Goal: Browse casually

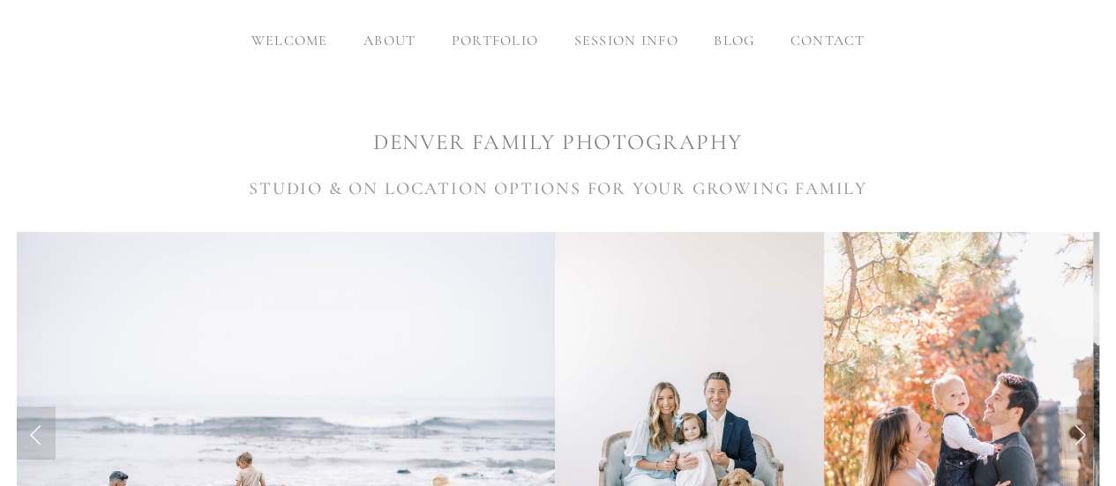
scroll to position [529, 0]
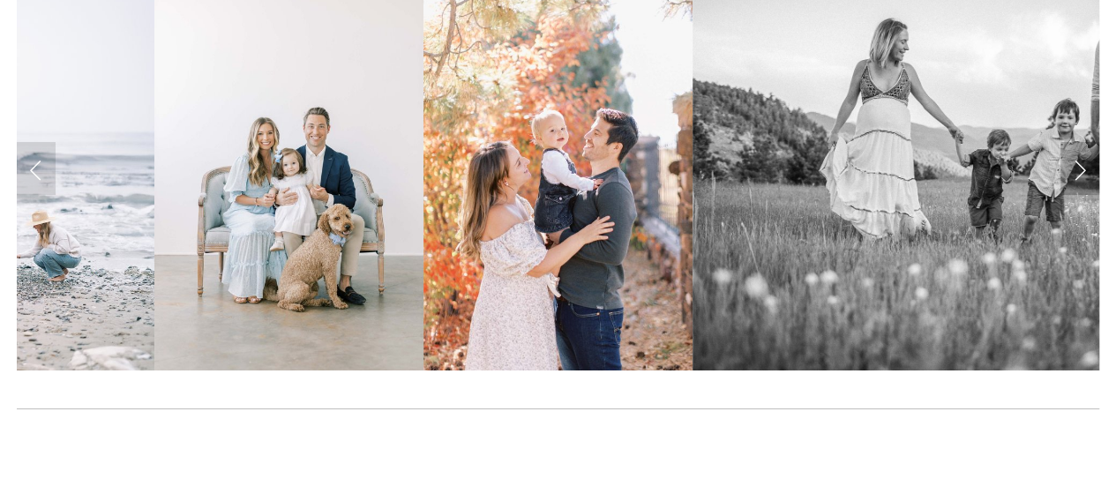
click at [1079, 168] on link "Next Slide" at bounding box center [1079, 168] width 39 height 53
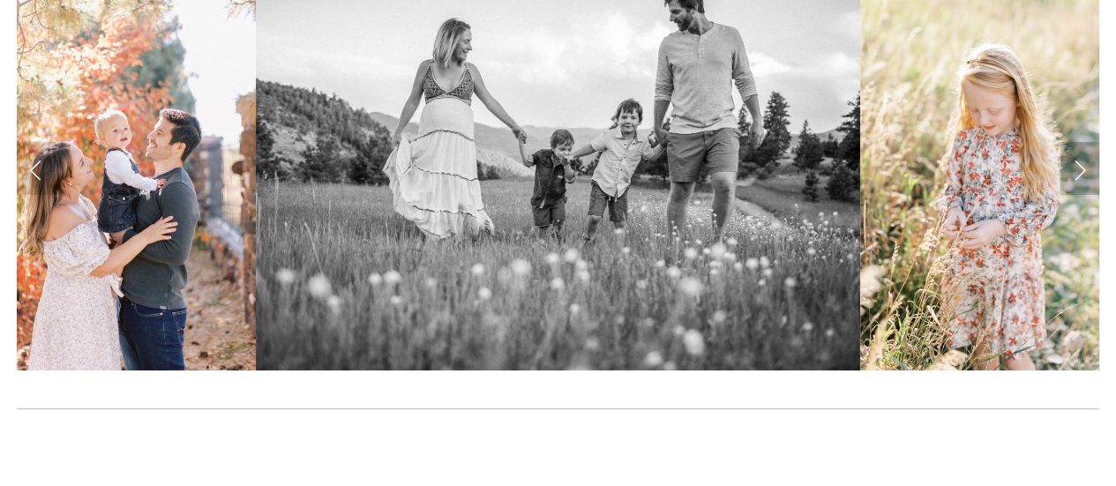
click at [1087, 174] on link "Next Slide" at bounding box center [1079, 168] width 39 height 53
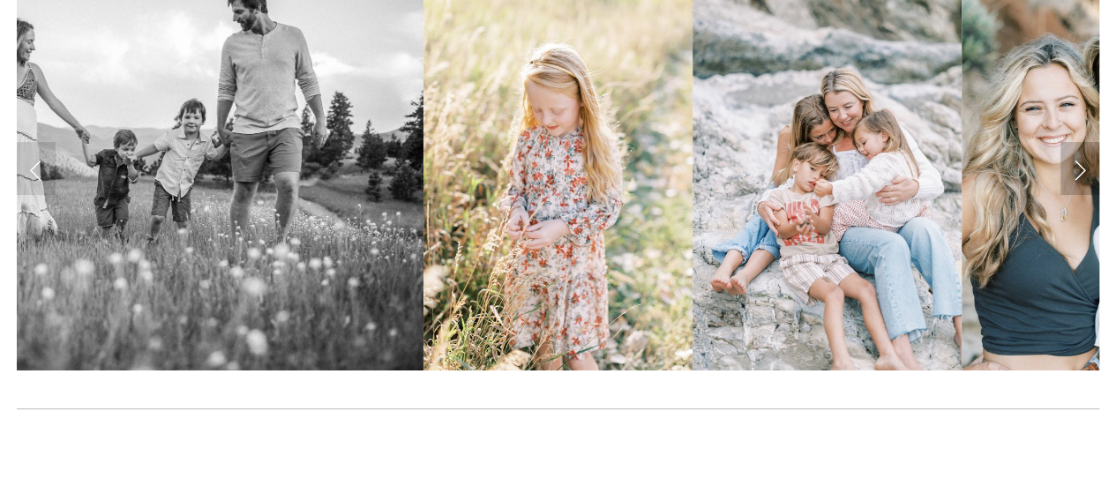
click at [1089, 175] on link "Next Slide" at bounding box center [1079, 168] width 39 height 53
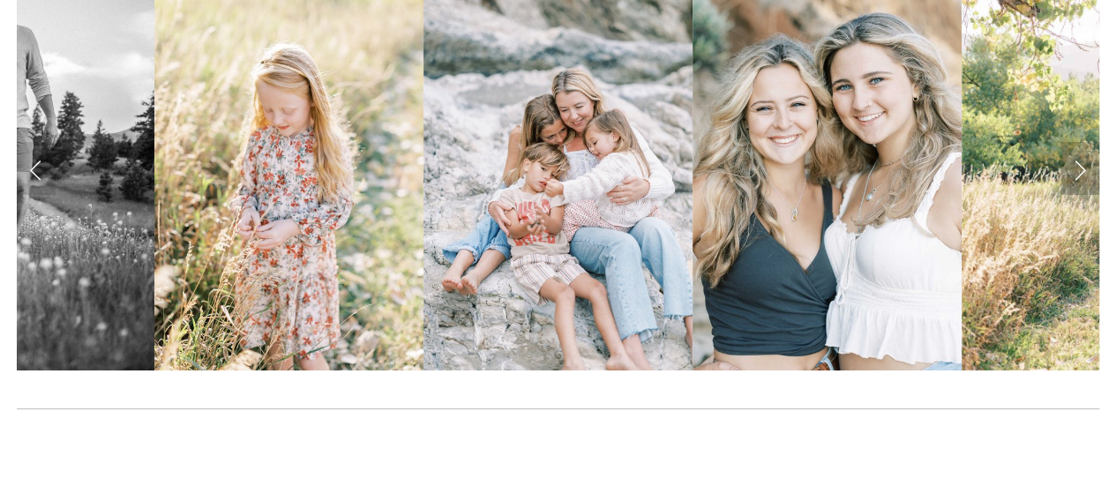
click at [1077, 179] on link "Next Slide" at bounding box center [1079, 168] width 39 height 53
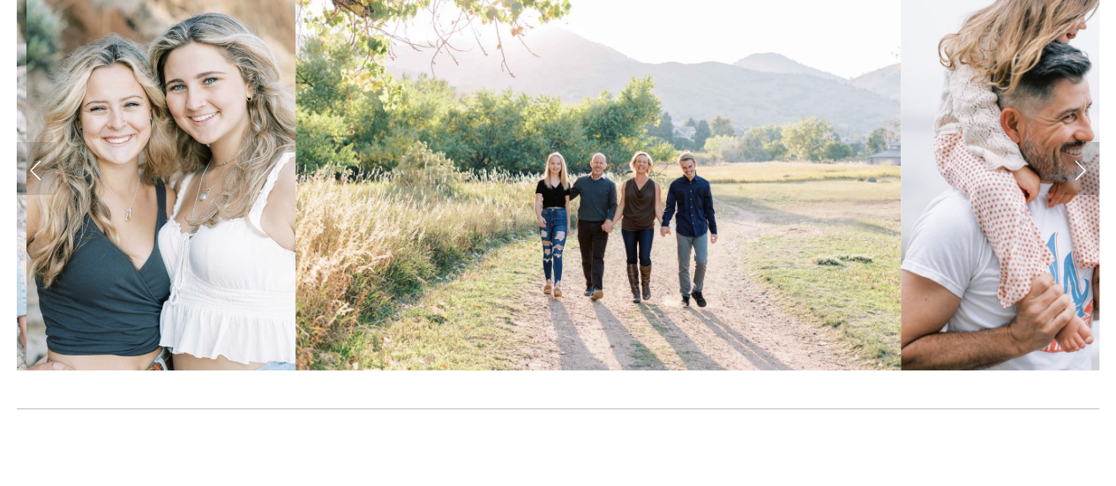
click at [1077, 179] on link "Next Slide" at bounding box center [1079, 168] width 39 height 53
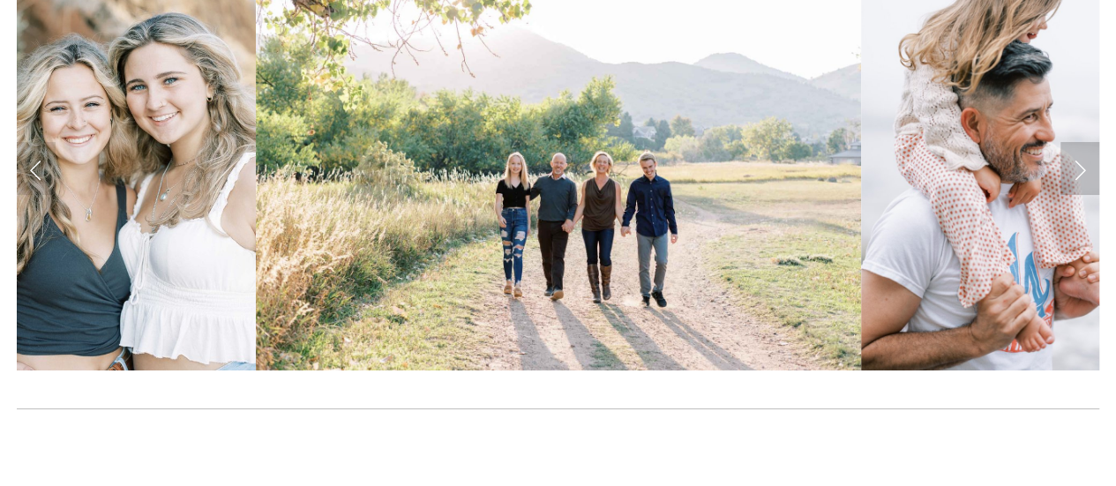
click at [1077, 179] on link "Next Slide" at bounding box center [1079, 168] width 39 height 53
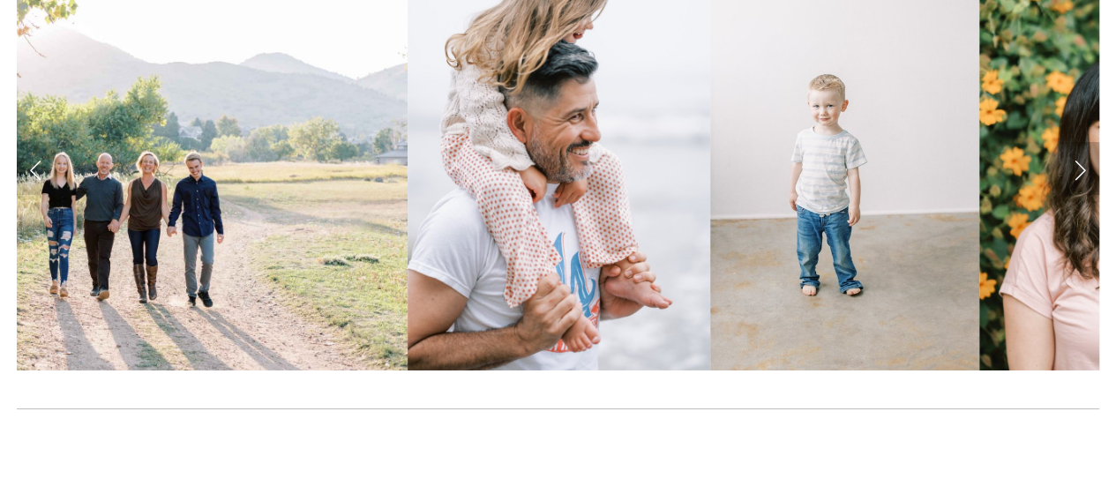
click at [1074, 174] on link "Next Slide" at bounding box center [1079, 168] width 39 height 53
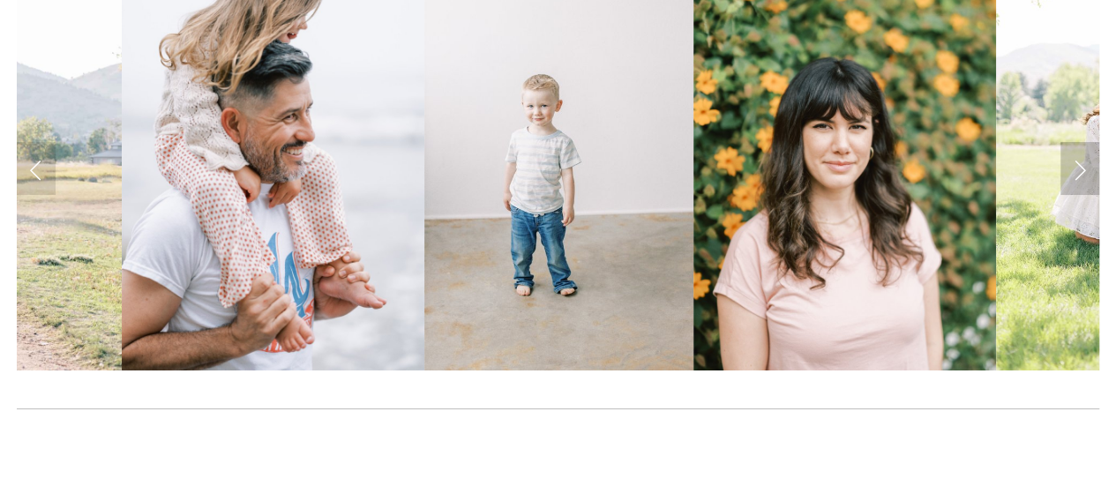
click at [1070, 172] on link "Next Slide" at bounding box center [1079, 168] width 39 height 53
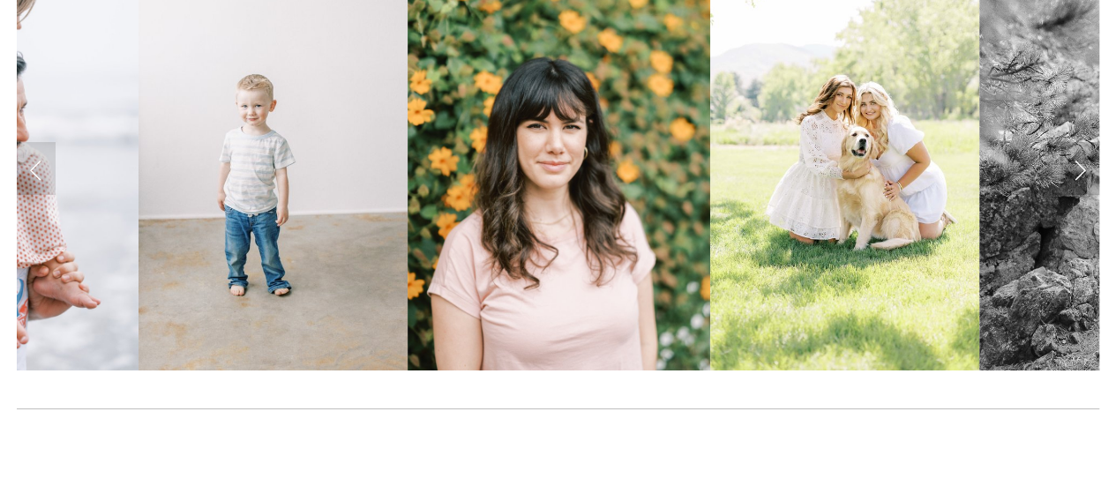
click at [1070, 172] on link "Next Slide" at bounding box center [1079, 168] width 39 height 53
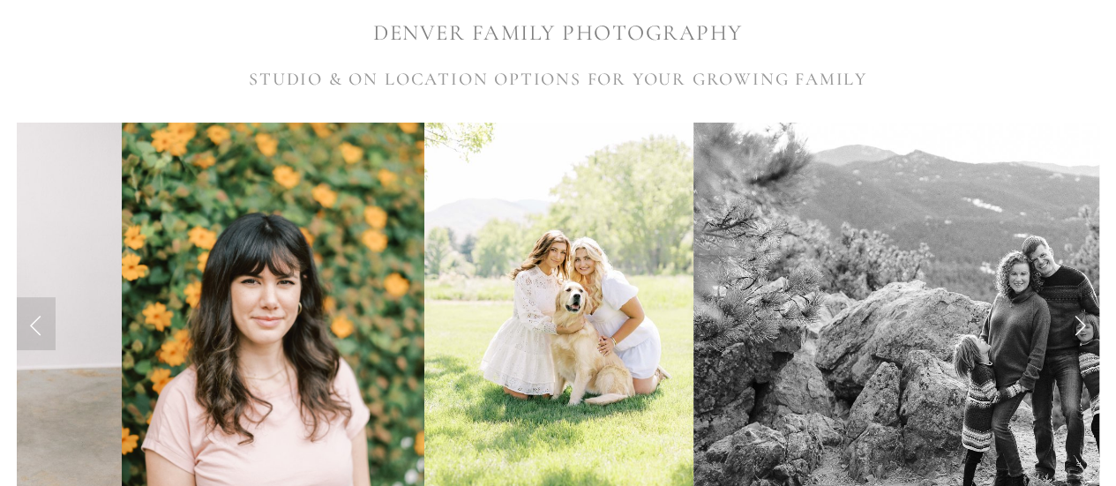
scroll to position [353, 0]
